Goal: Information Seeking & Learning: Learn about a topic

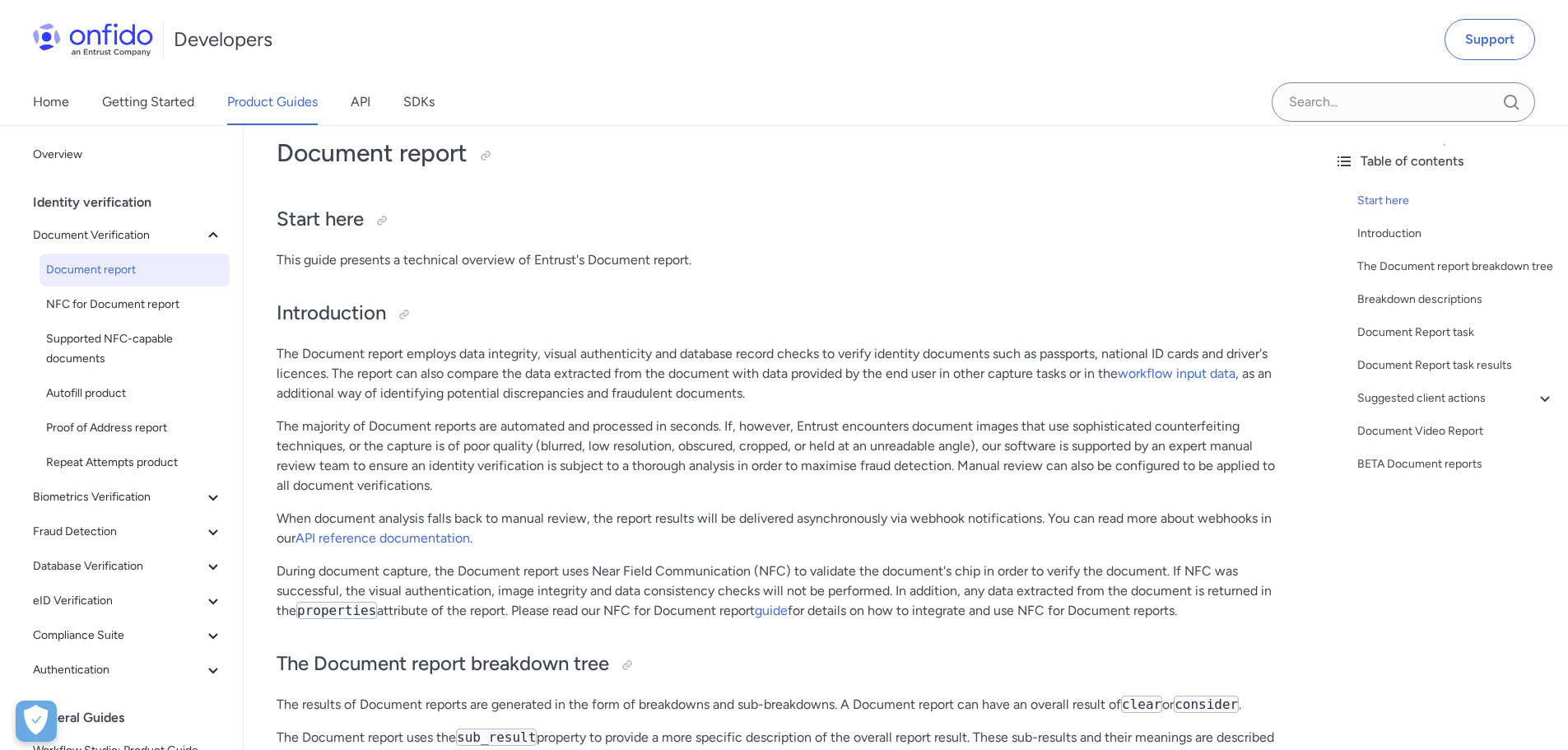
scroll to position [164, 0]
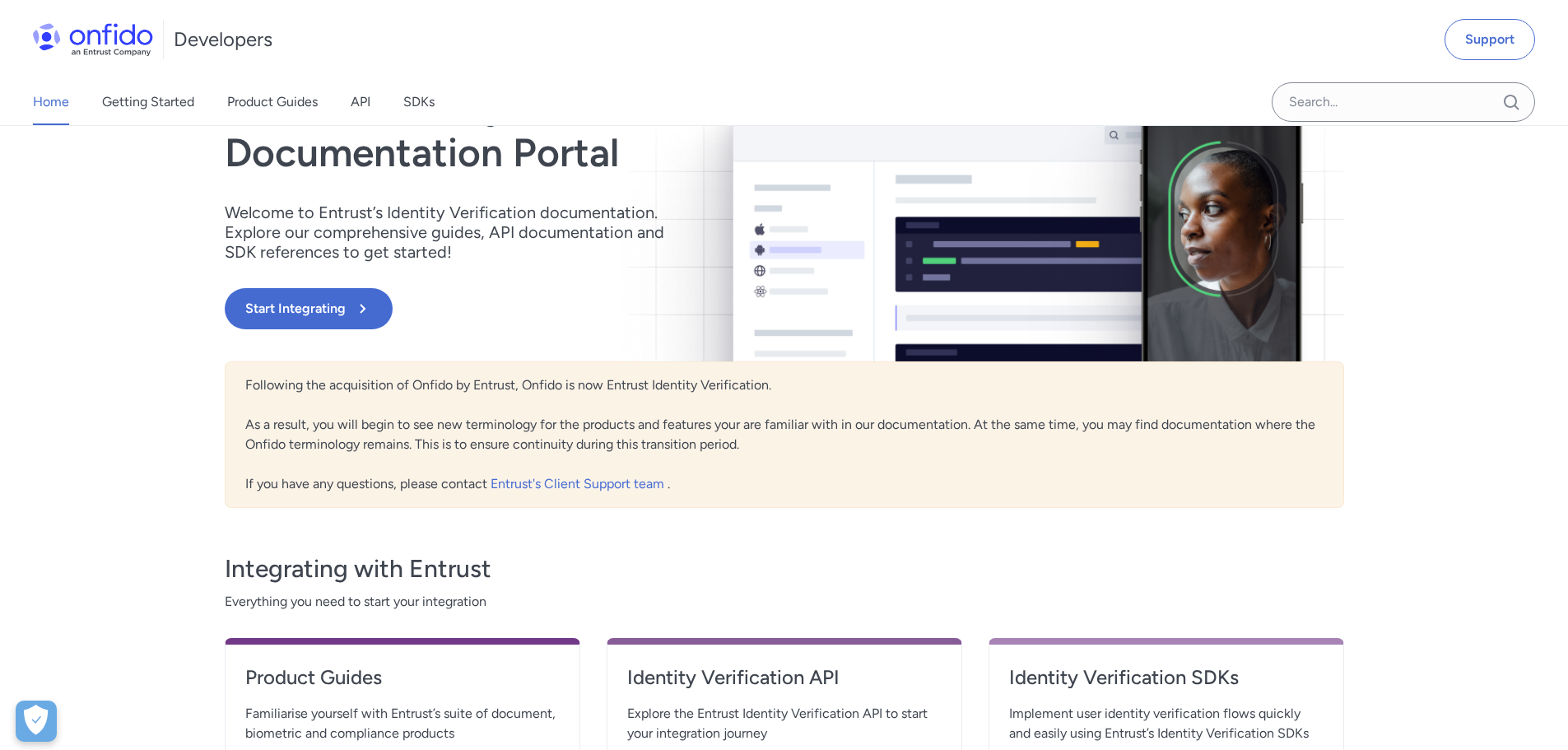
scroll to position [329, 0]
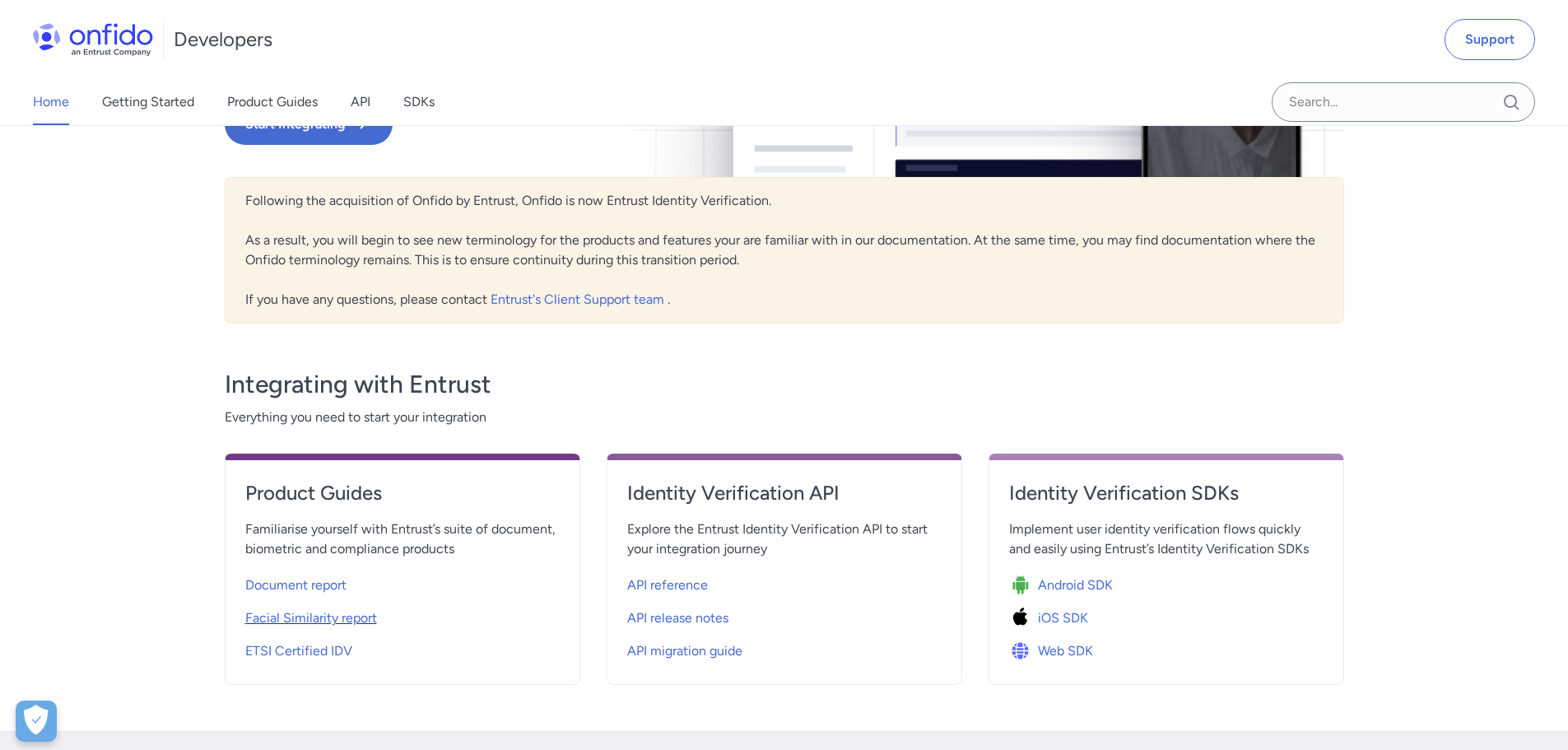
click at [342, 616] on span "Facial Similarity report" at bounding box center [311, 619] width 132 height 20
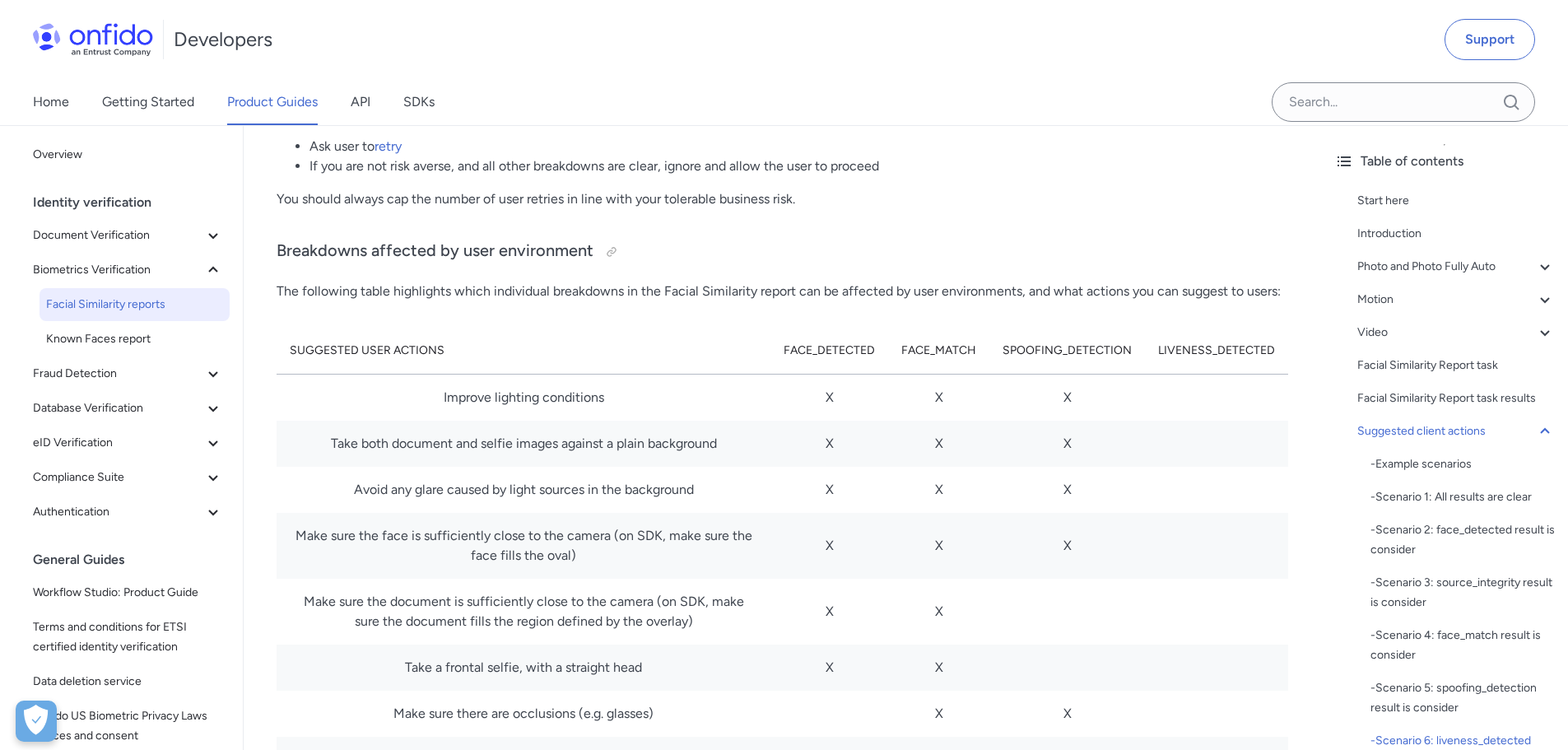
scroll to position [9223, 0]
